Goal: Task Accomplishment & Management: Complete application form

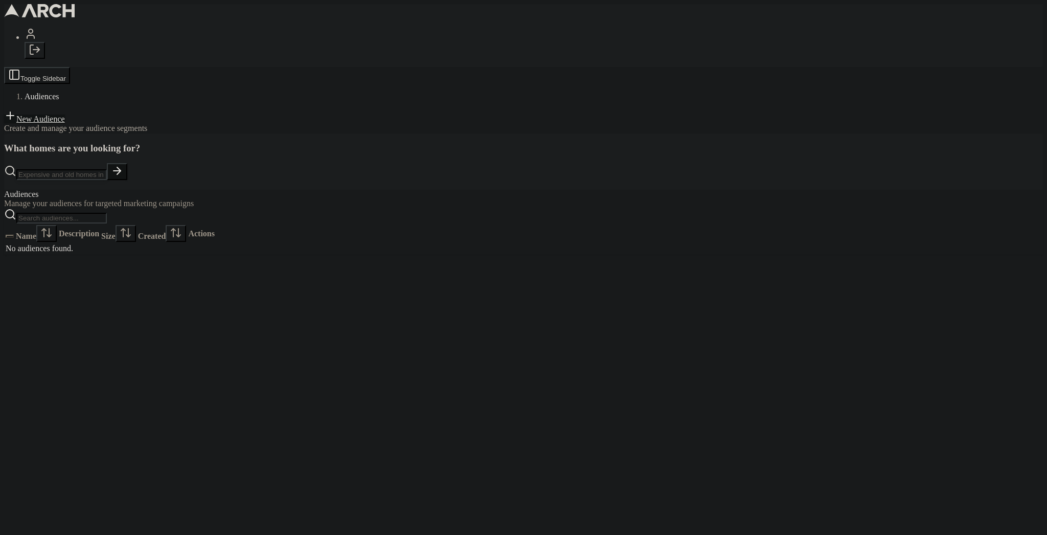
click at [65, 115] on link "New Audience" at bounding box center [34, 119] width 61 height 9
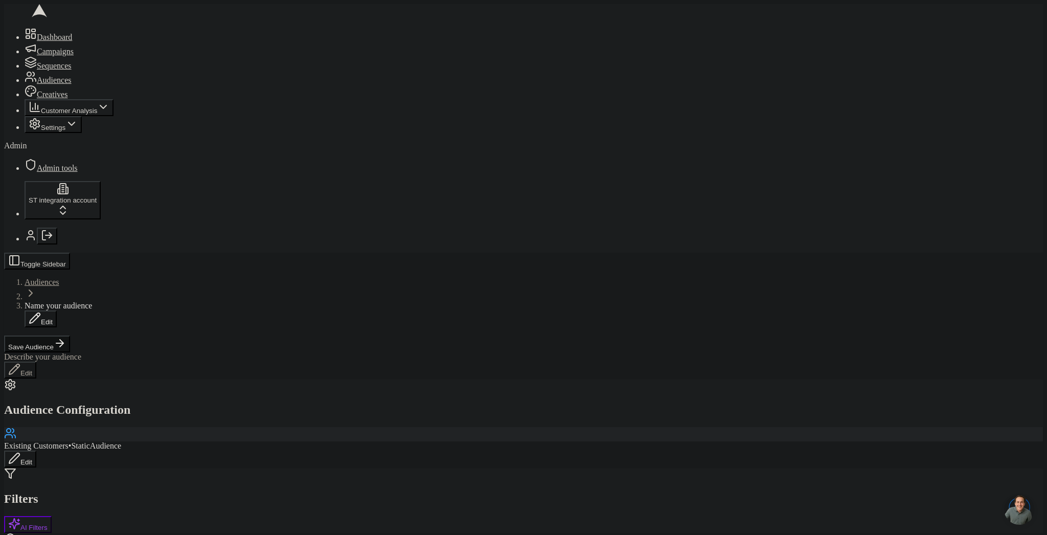
scroll to position [193, 0]
copy div "Service Titan Data"
